Goal: Browse casually

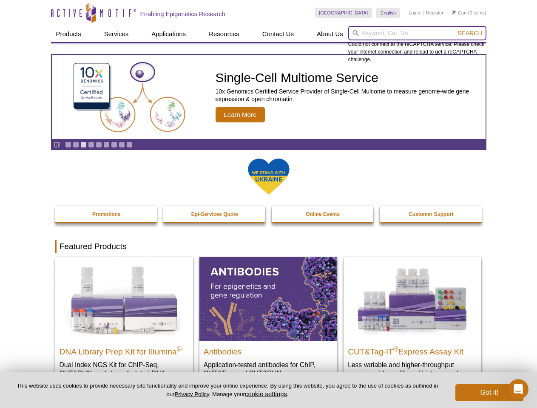
click at [417, 33] on input "search" at bounding box center [417, 33] width 138 height 14
click at [470, 33] on span "Search" at bounding box center [470, 33] width 25 height 7
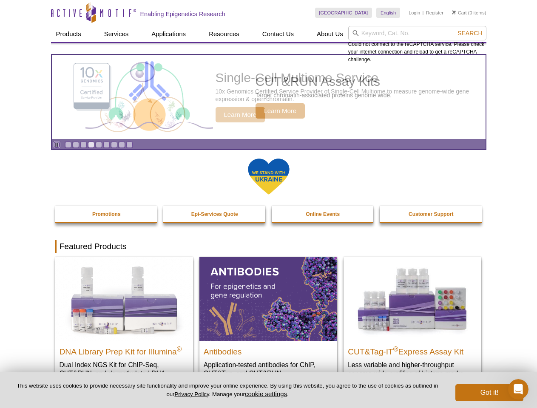
click at [57, 145] on icon "Pause" at bounding box center [57, 145] width 6 height 6
click at [68, 145] on link "Go to slide 1" at bounding box center [68, 145] width 6 height 6
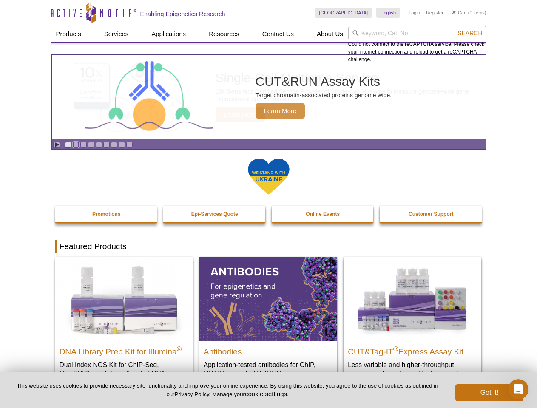
click at [76, 145] on link "Go to slide 2" at bounding box center [76, 145] width 6 height 6
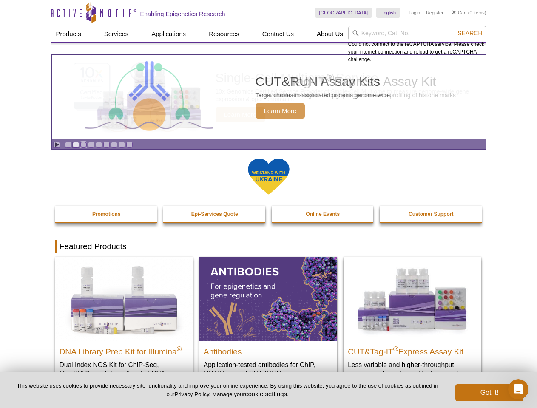
click at [83, 145] on link "Go to slide 3" at bounding box center [83, 145] width 6 height 6
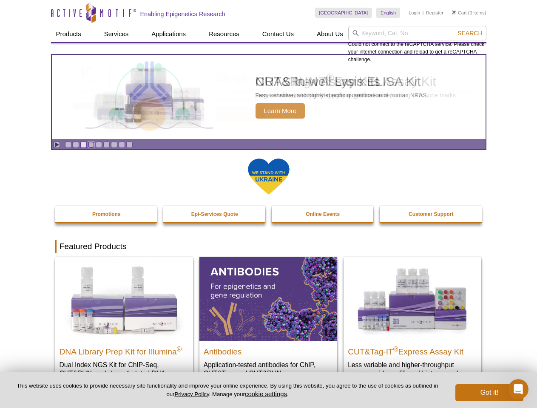
click at [91, 145] on link "Go to slide 4" at bounding box center [91, 145] width 6 height 6
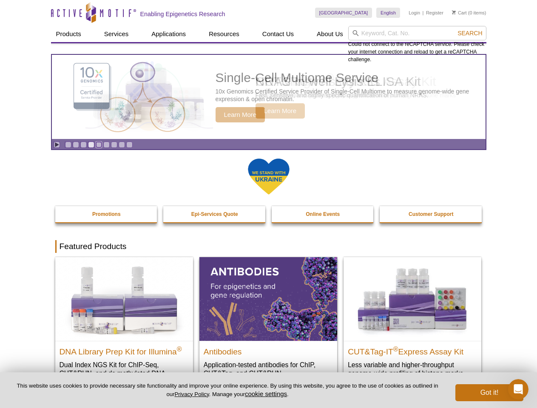
click at [99, 145] on link "Go to slide 5" at bounding box center [99, 145] width 6 height 6
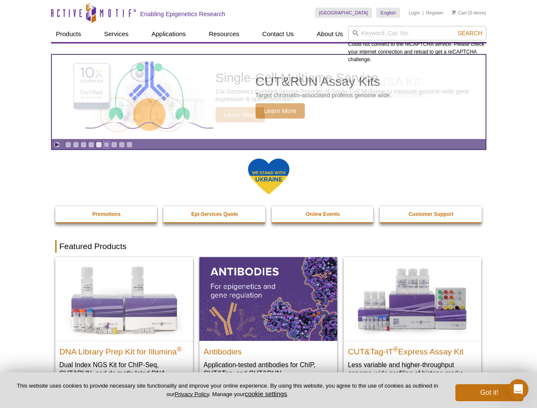
click at [106, 145] on link "Go to slide 6" at bounding box center [106, 145] width 6 height 6
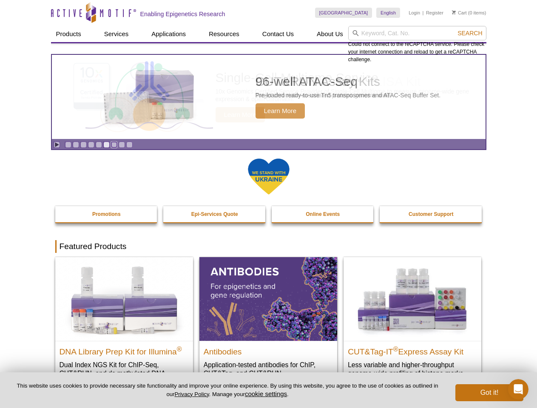
click at [114, 145] on link "Go to slide 7" at bounding box center [114, 145] width 6 height 6
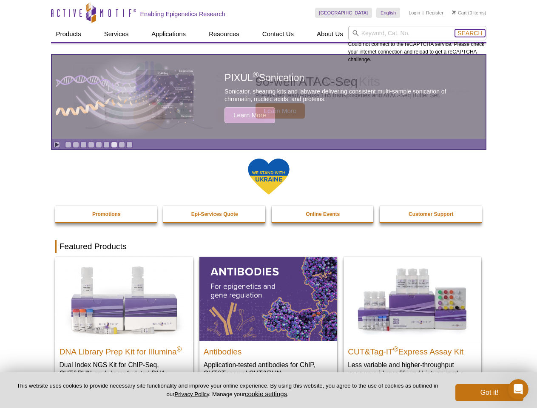
click at [470, 33] on span "Search" at bounding box center [470, 33] width 25 height 7
